Goal: Navigation & Orientation: Find specific page/section

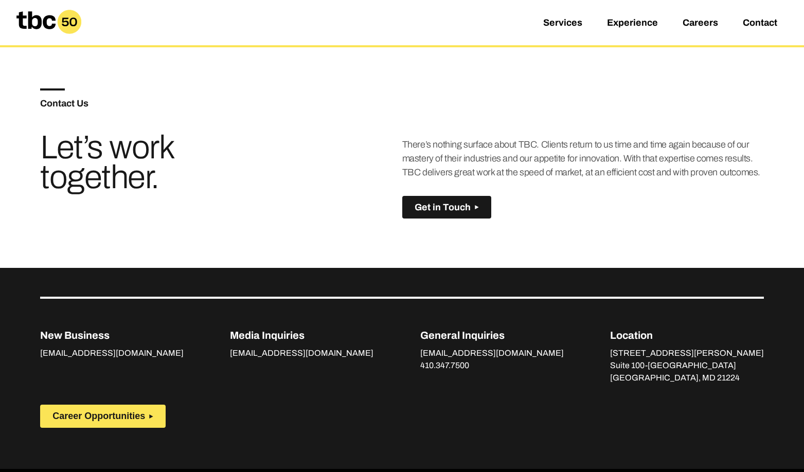
scroll to position [739, 0]
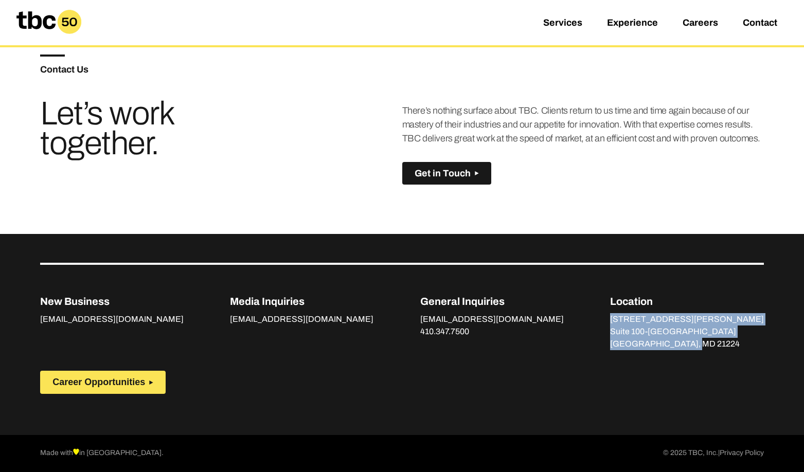
drag, startPoint x: 657, startPoint y: 320, endPoint x: 740, endPoint y: 346, distance: 87.1
click at [740, 346] on div "3601 O’Donnell Street Suite 100-The Barrel Building Baltimore, MD 21224" at bounding box center [687, 331] width 154 height 37
copy div "3601 O’Donnell Street Suite 100-The Barrel Building Baltimore, MD 21224"
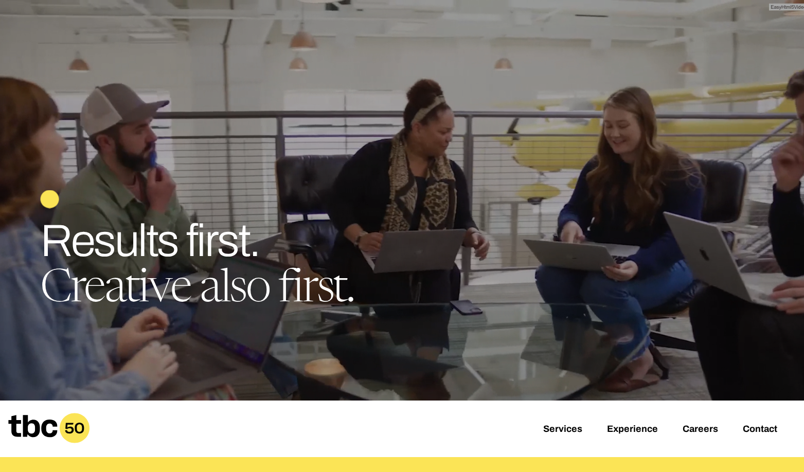
scroll to position [20, 0]
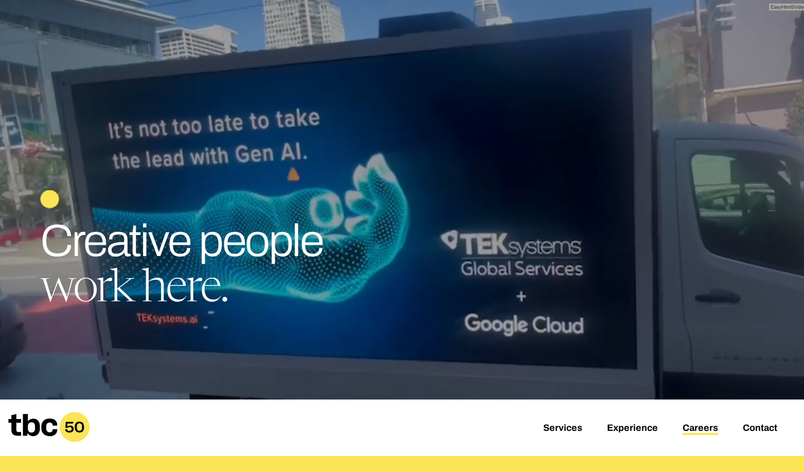
click at [705, 429] on link "Careers" at bounding box center [701, 429] width 36 height 12
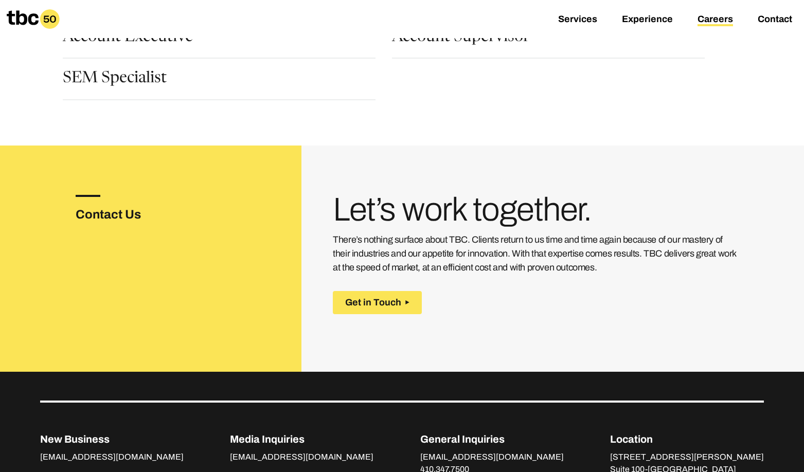
scroll to position [185, 0]
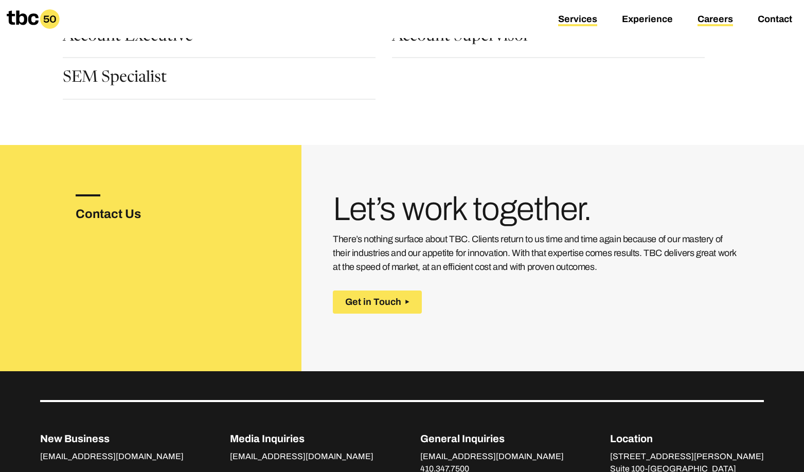
click at [576, 19] on link "Services" at bounding box center [577, 20] width 39 height 12
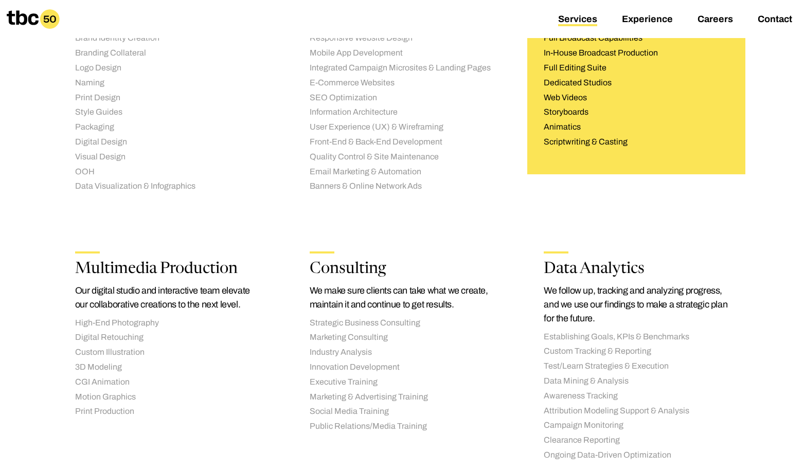
scroll to position [1002, 0]
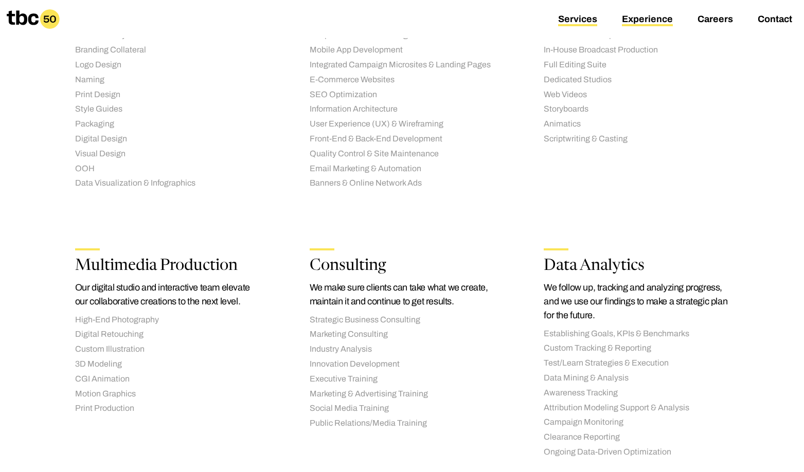
click at [649, 14] on link "Experience" at bounding box center [647, 20] width 51 height 12
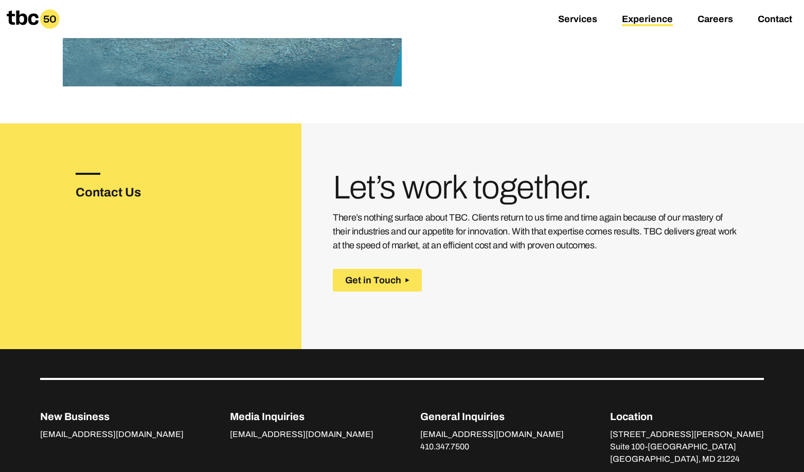
scroll to position [1461, 0]
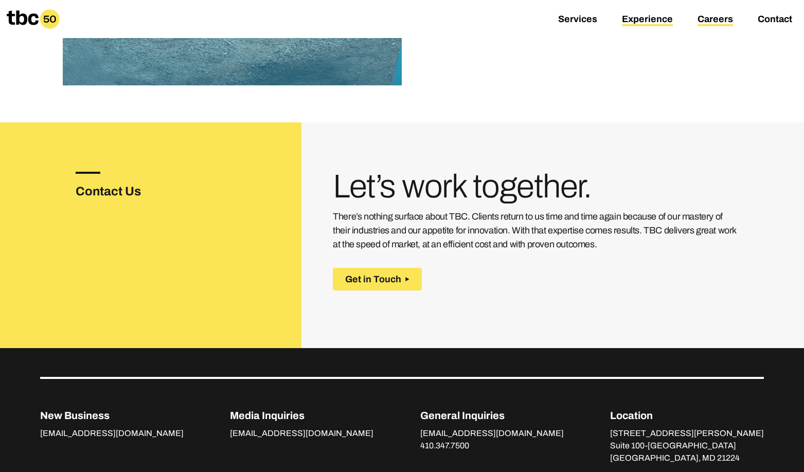
click at [705, 16] on link "Careers" at bounding box center [716, 20] width 36 height 12
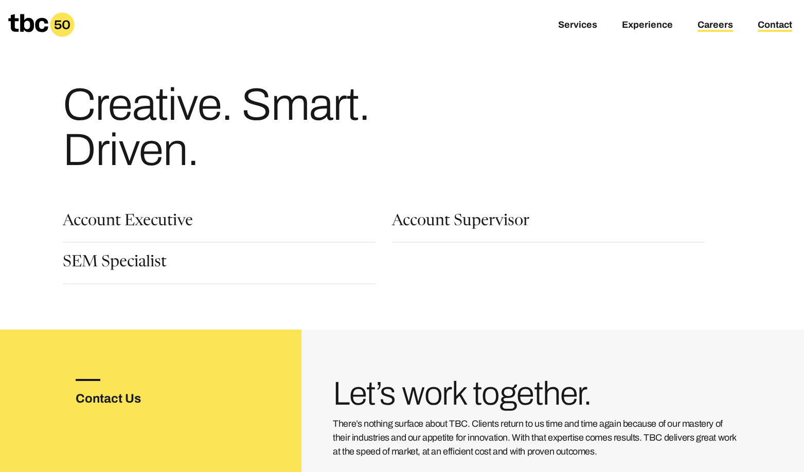
click at [761, 22] on link "Contact" at bounding box center [775, 26] width 34 height 12
